Goal: Information Seeking & Learning: Find contact information

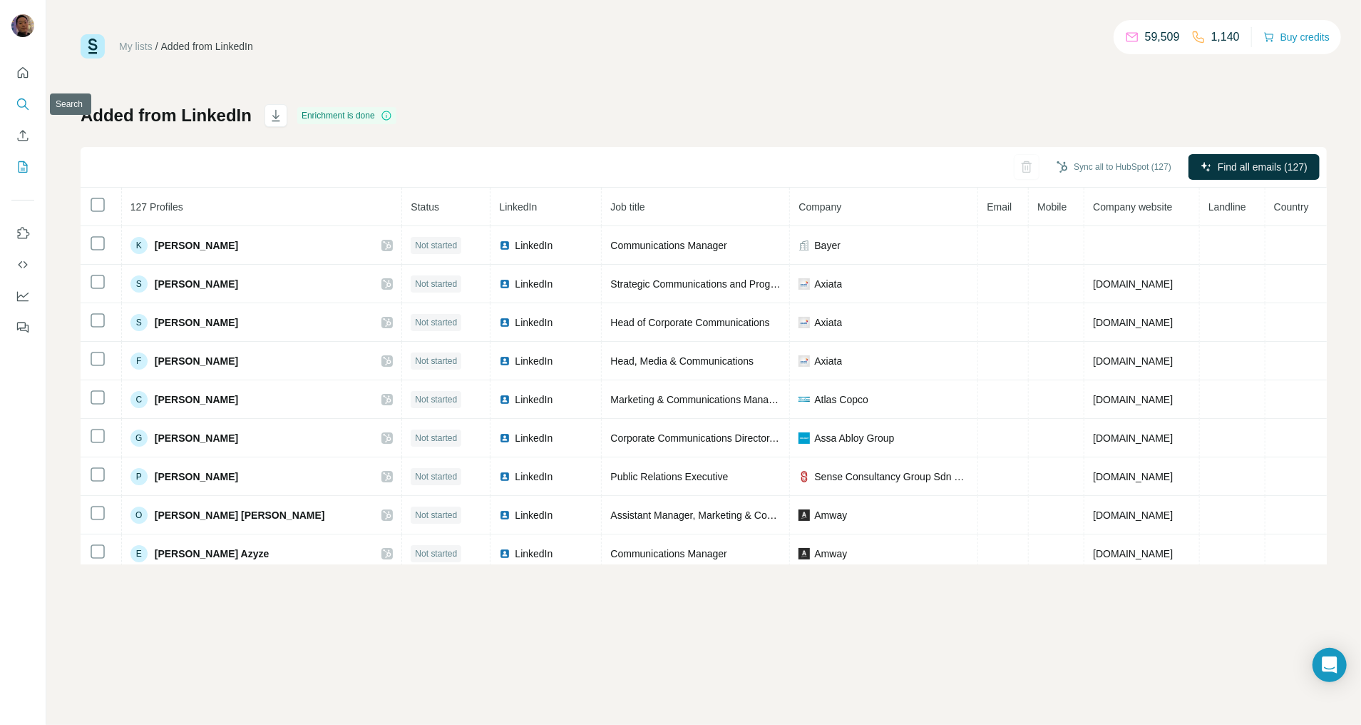
click at [27, 100] on icon "Search" at bounding box center [23, 104] width 14 height 14
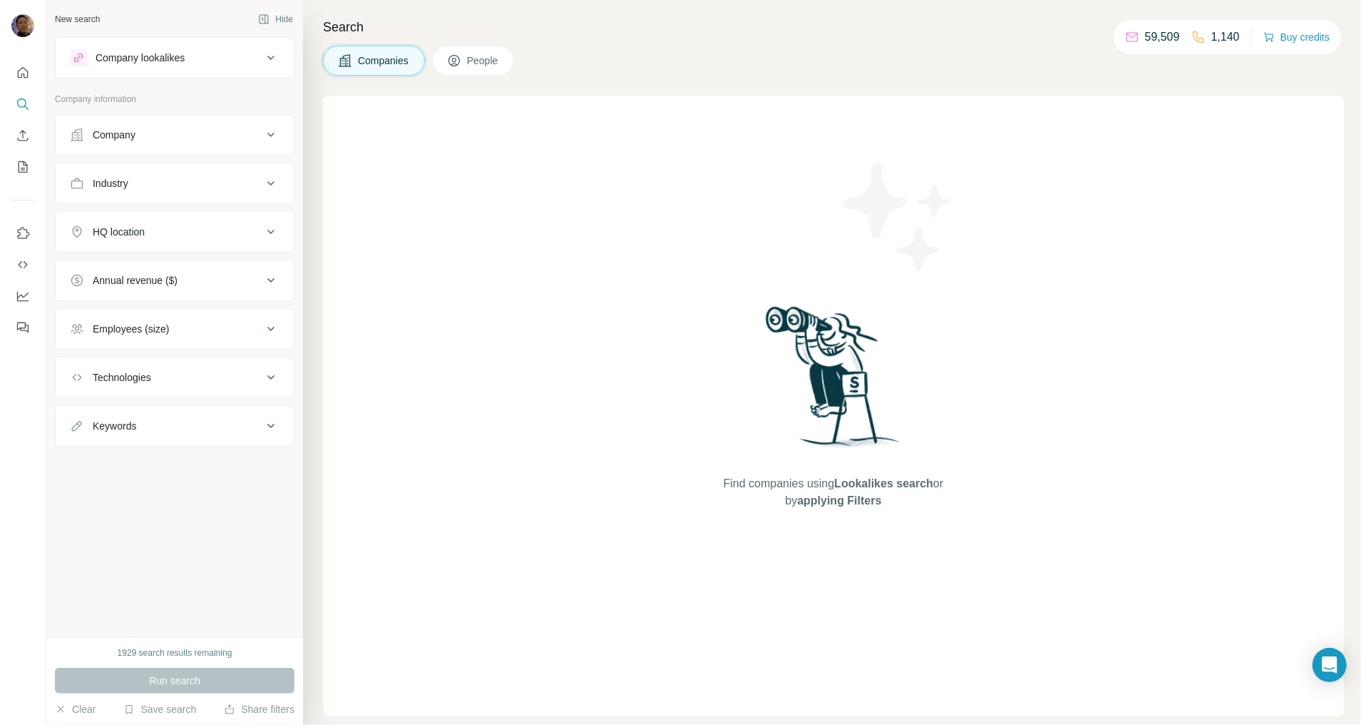
click at [461, 63] on icon at bounding box center [454, 60] width 14 height 14
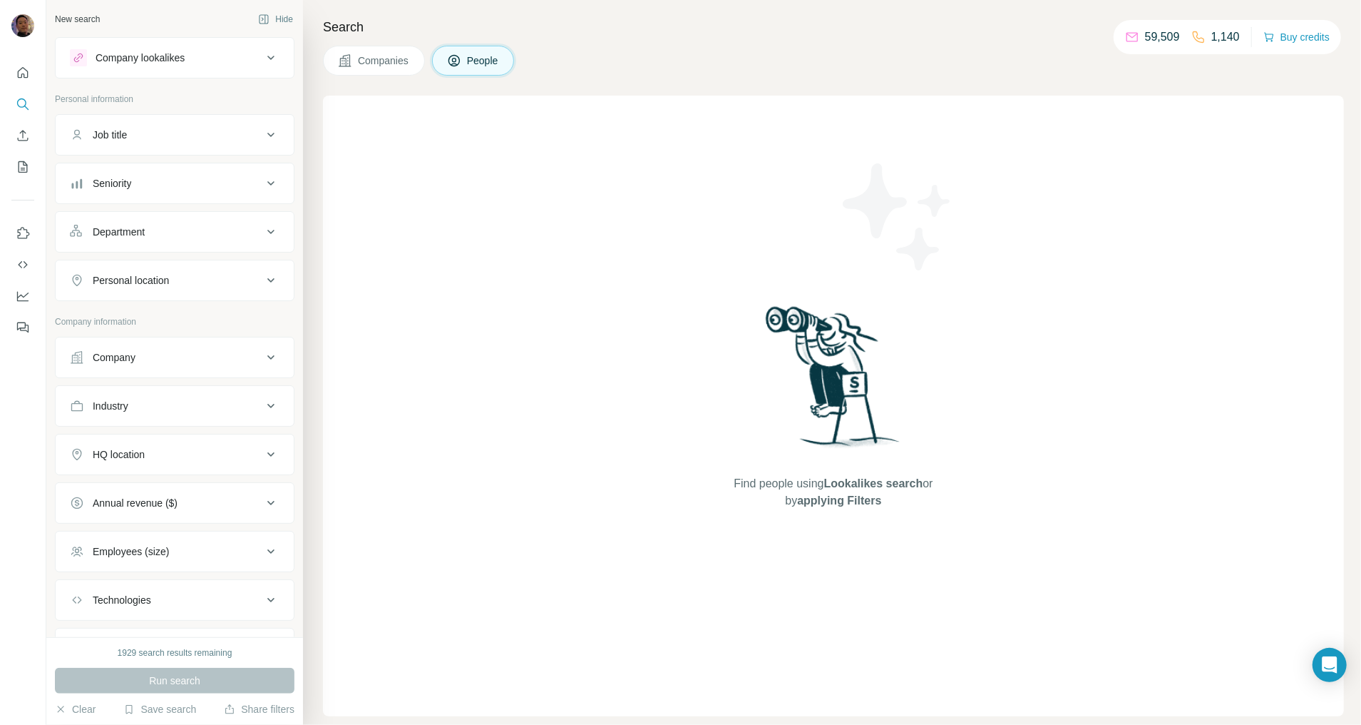
click at [155, 352] on div "Company" at bounding box center [166, 357] width 193 height 14
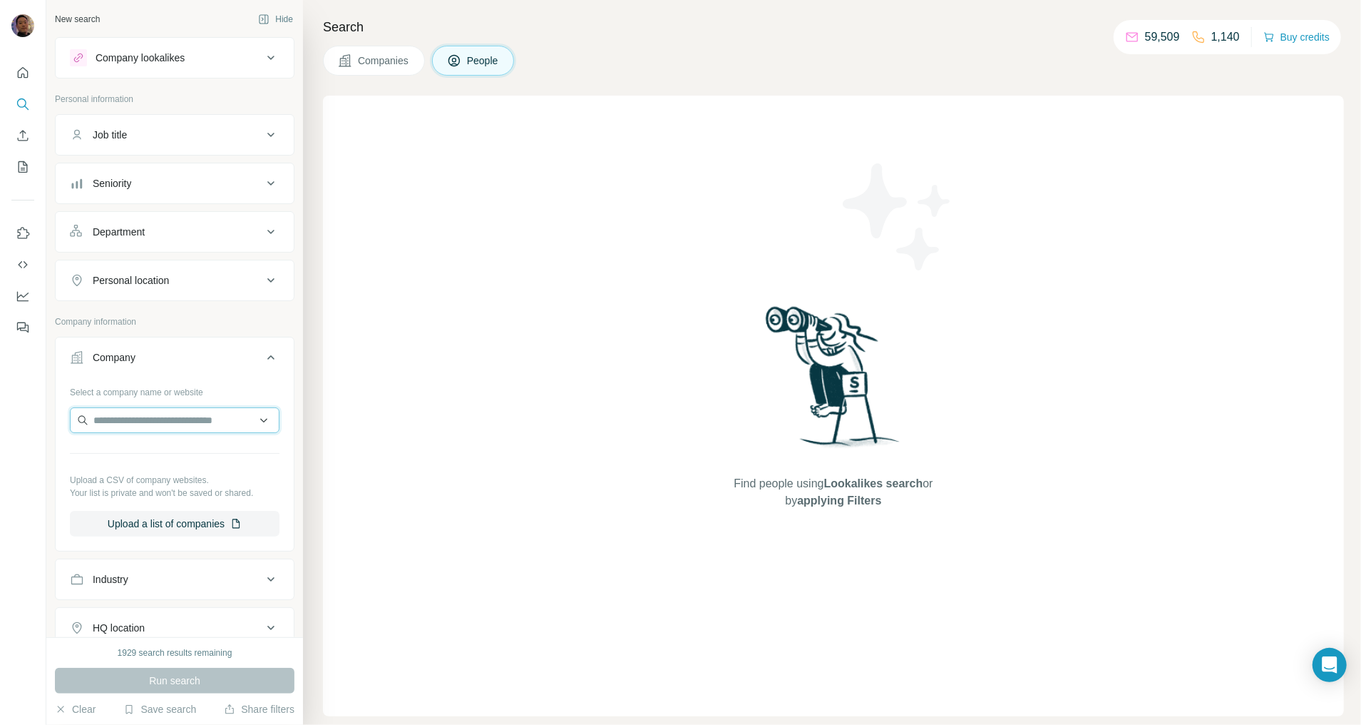
click at [141, 429] on input "text" at bounding box center [175, 420] width 210 height 26
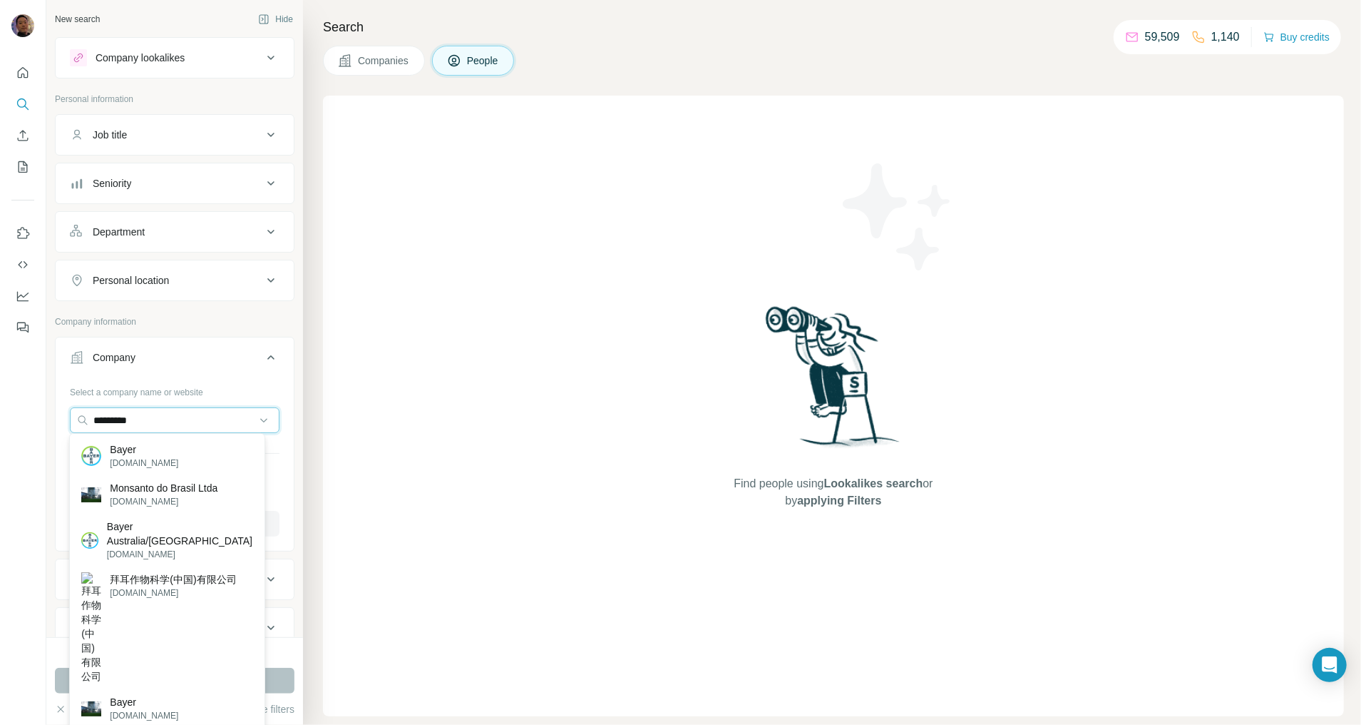
type input "*********"
click at [140, 456] on p "[DOMAIN_NAME]" at bounding box center [144, 462] width 68 height 13
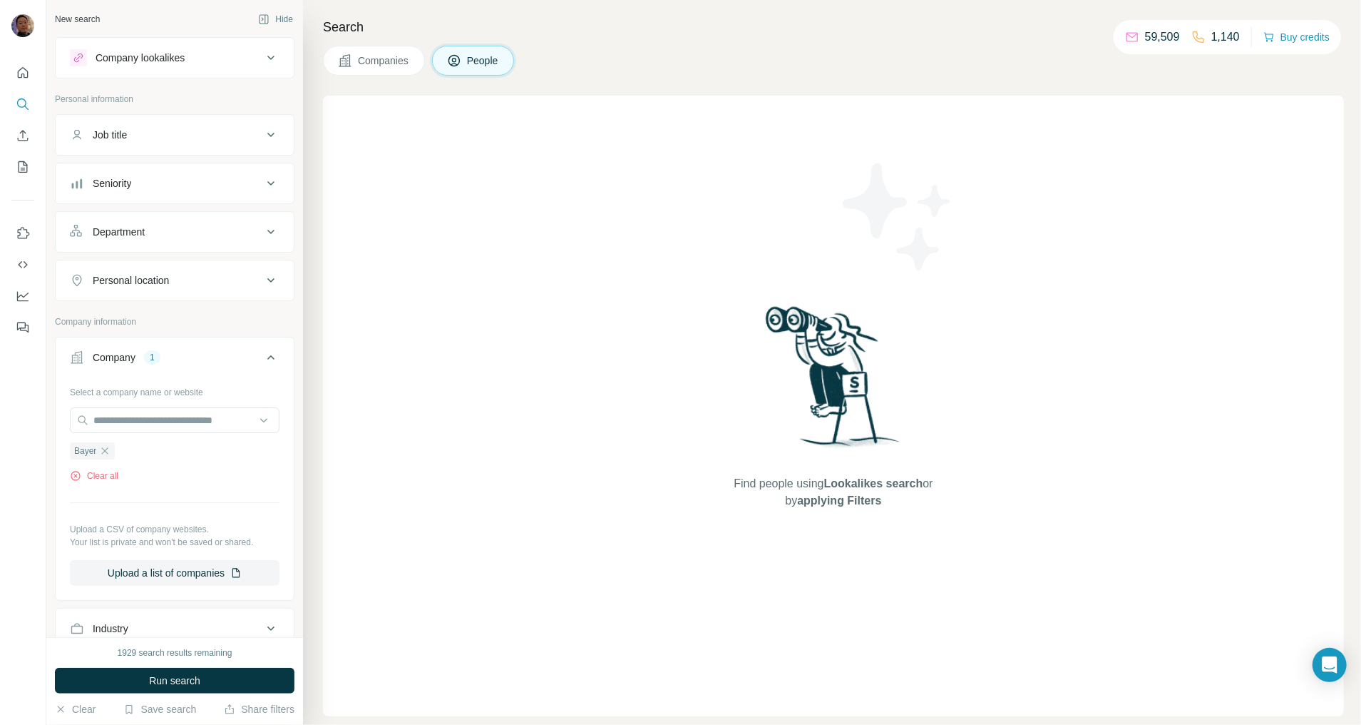
click at [141, 275] on div "Personal location" at bounding box center [131, 280] width 76 height 14
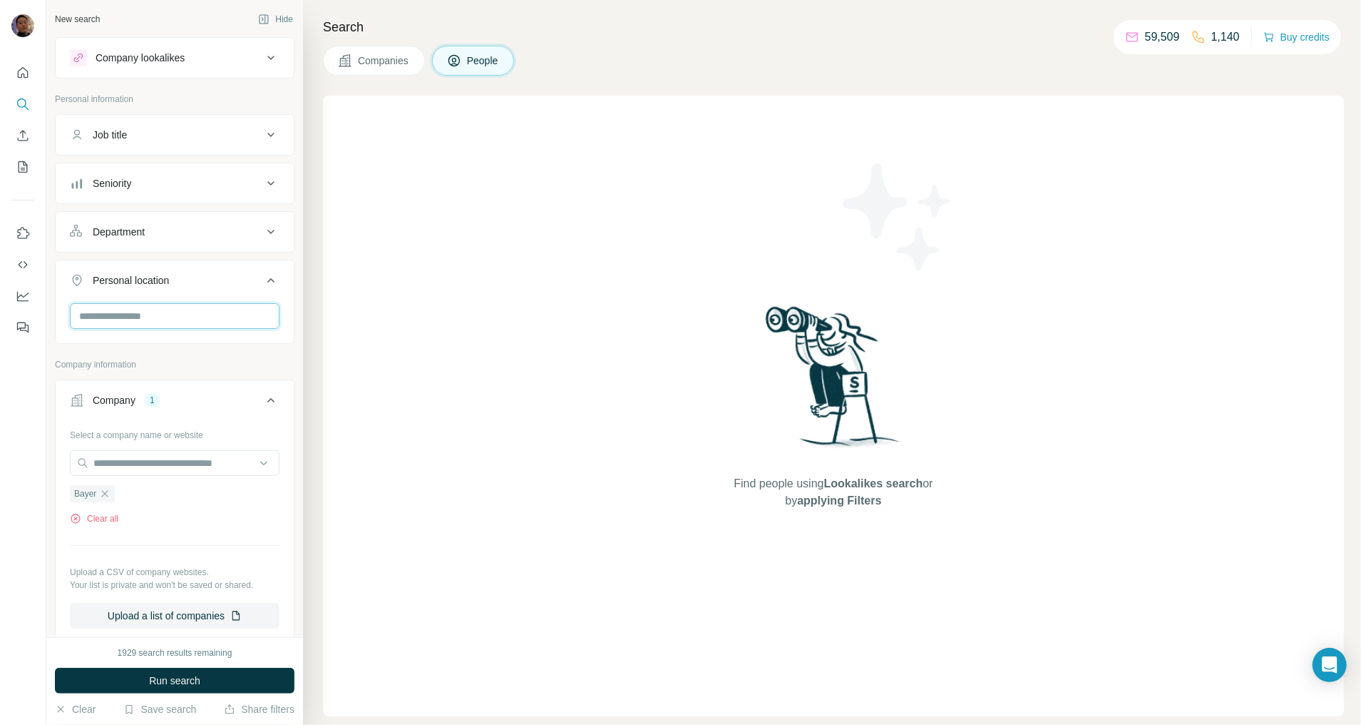
click at [116, 320] on input "text" at bounding box center [175, 316] width 210 height 26
type input "********"
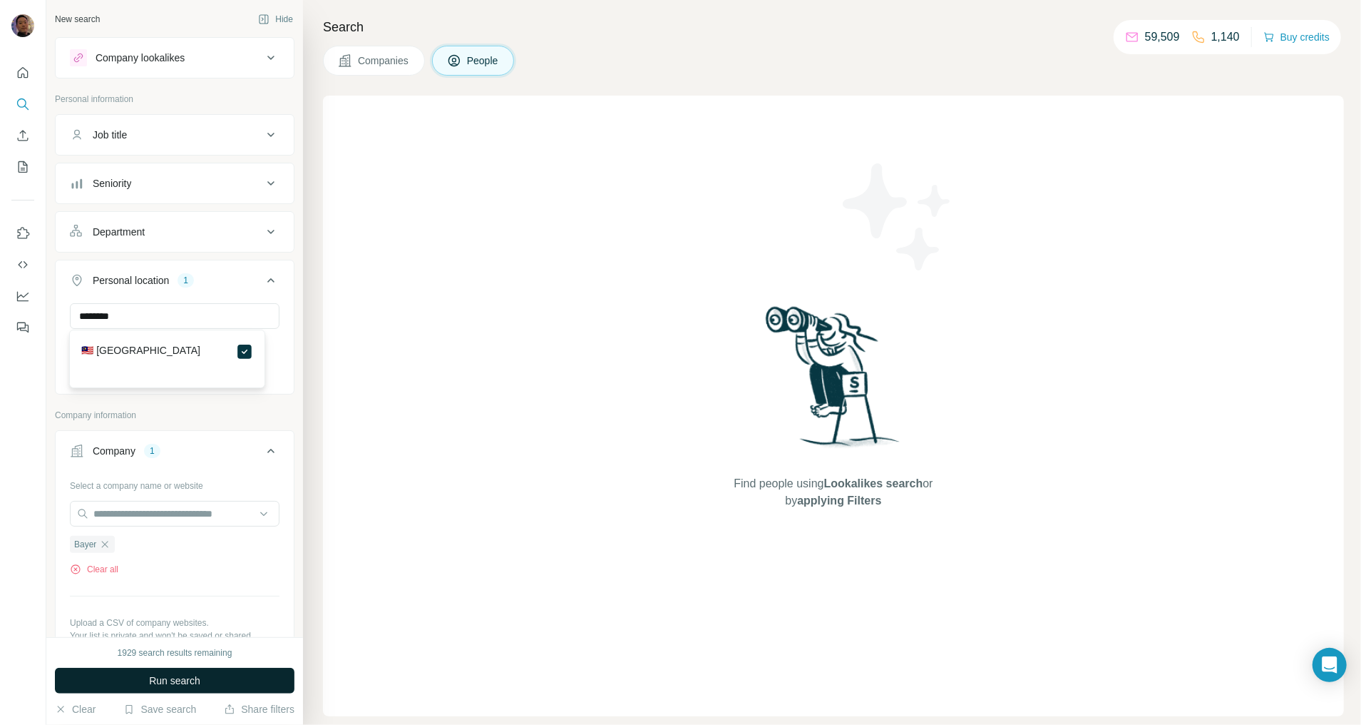
click at [233, 685] on button "Run search" at bounding box center [175, 681] width 240 height 26
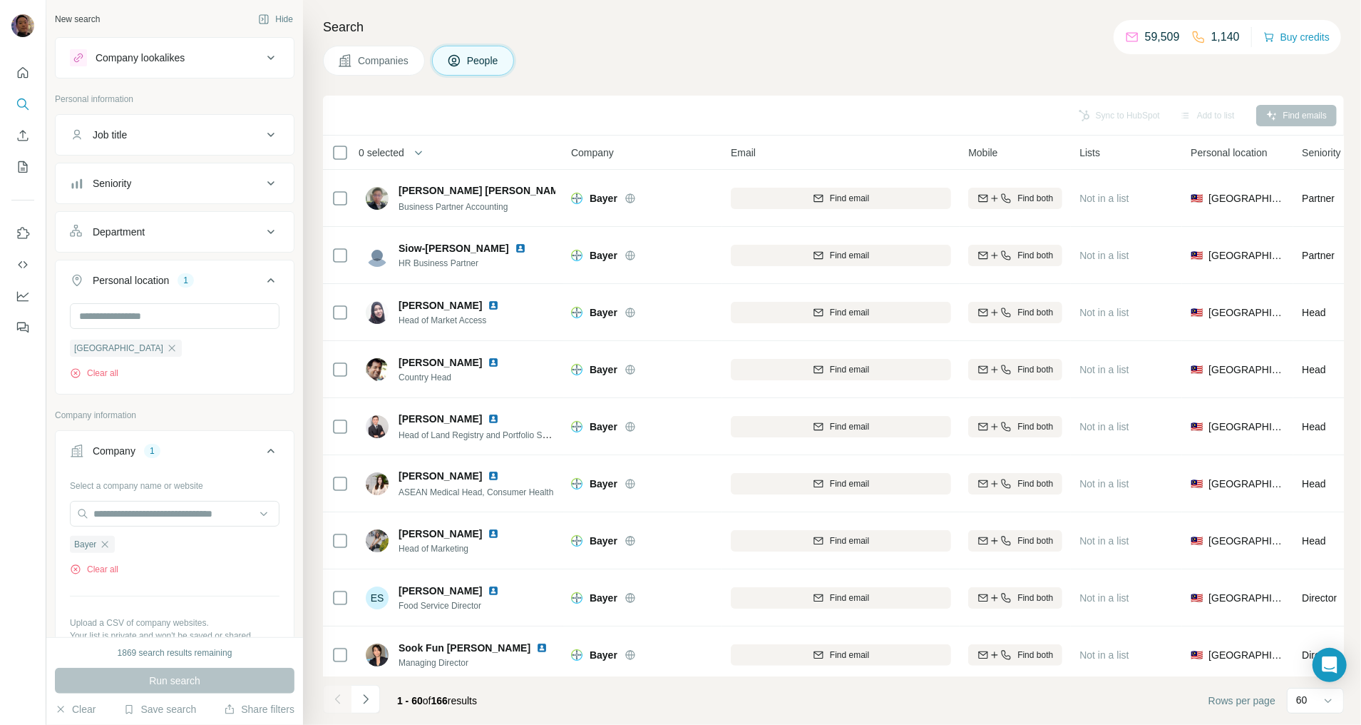
click at [125, 230] on div "Department" at bounding box center [119, 232] width 52 height 14
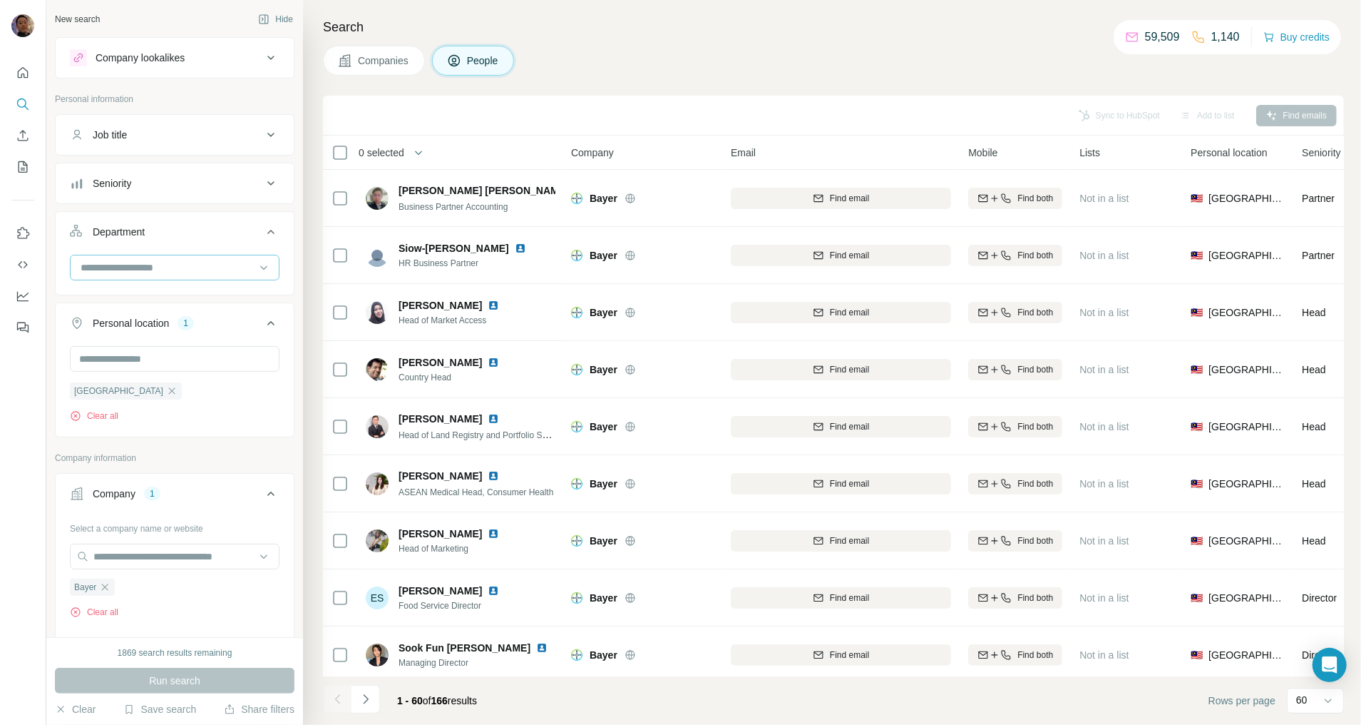
click at [155, 264] on input at bounding box center [167, 268] width 176 height 16
type input "*"
type input "**"
click at [178, 300] on p "PR and Communications" at bounding box center [136, 298] width 111 height 14
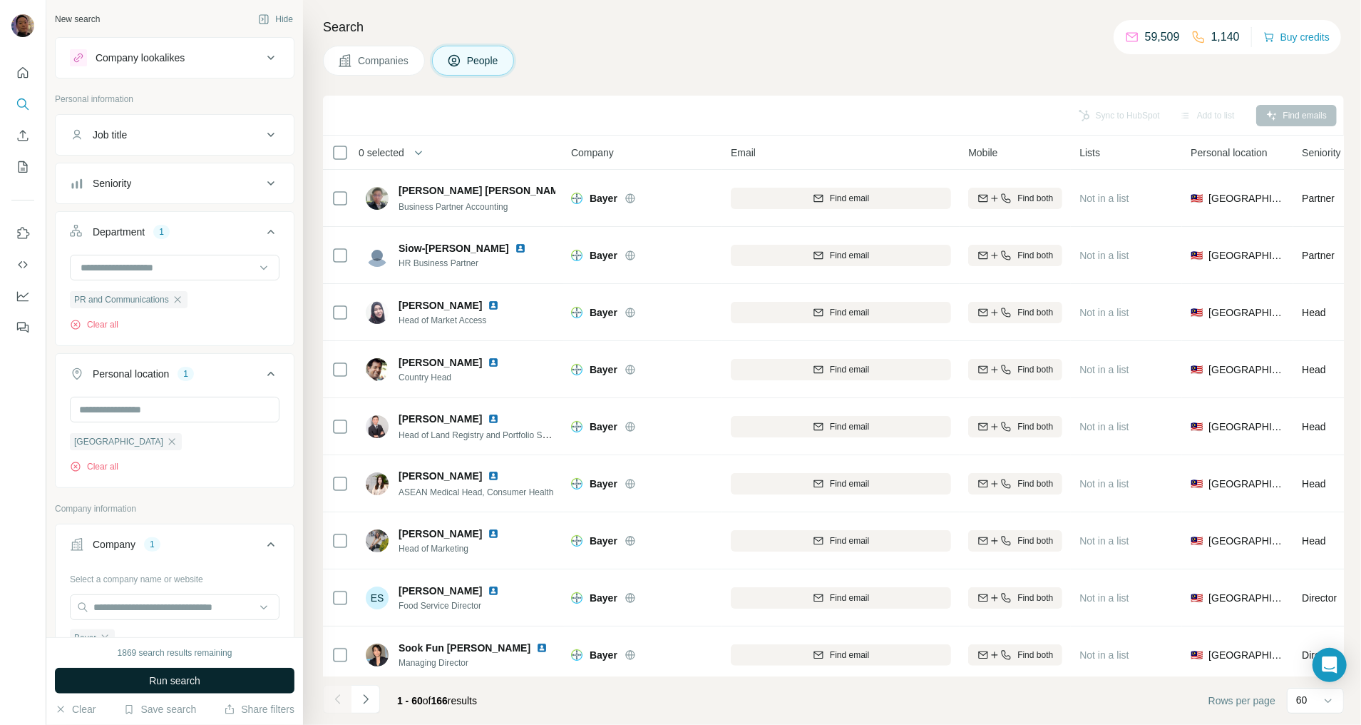
click at [188, 675] on span "Run search" at bounding box center [174, 680] width 51 height 14
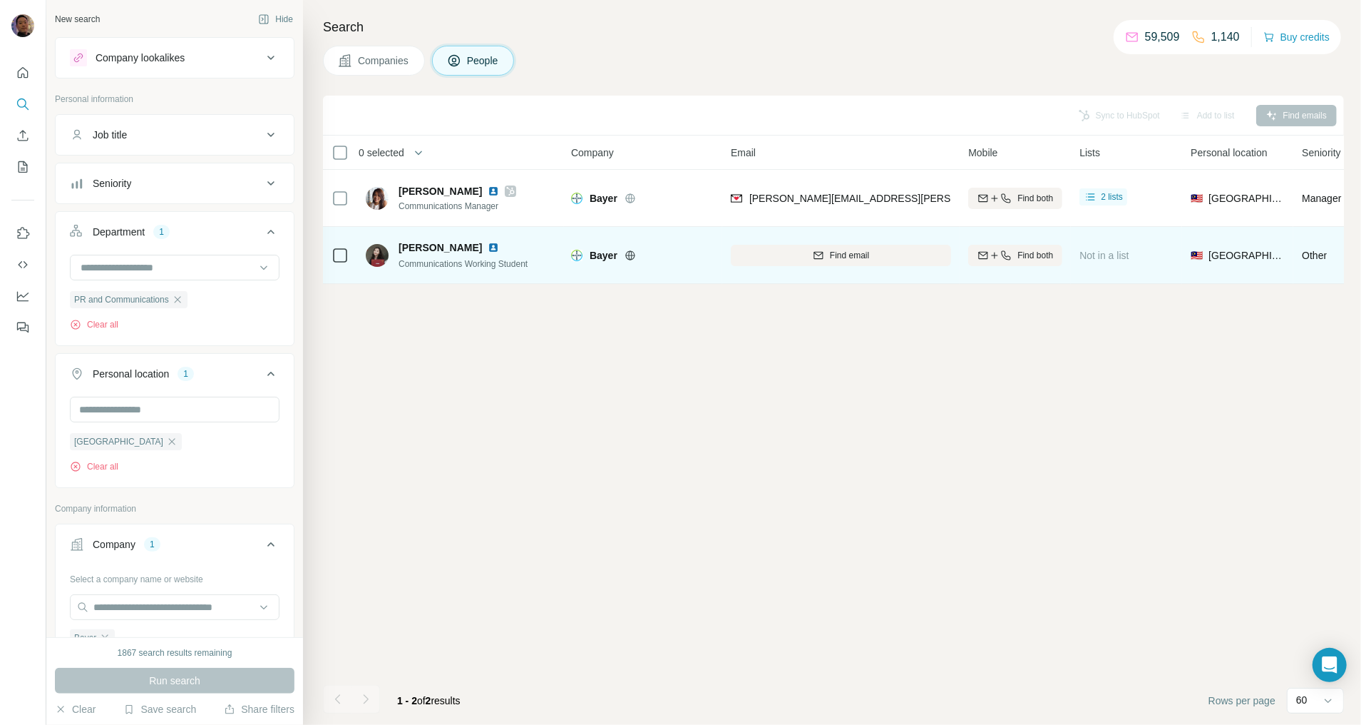
click at [488, 247] on img at bounding box center [493, 247] width 11 height 11
